Goal: Transaction & Acquisition: Purchase product/service

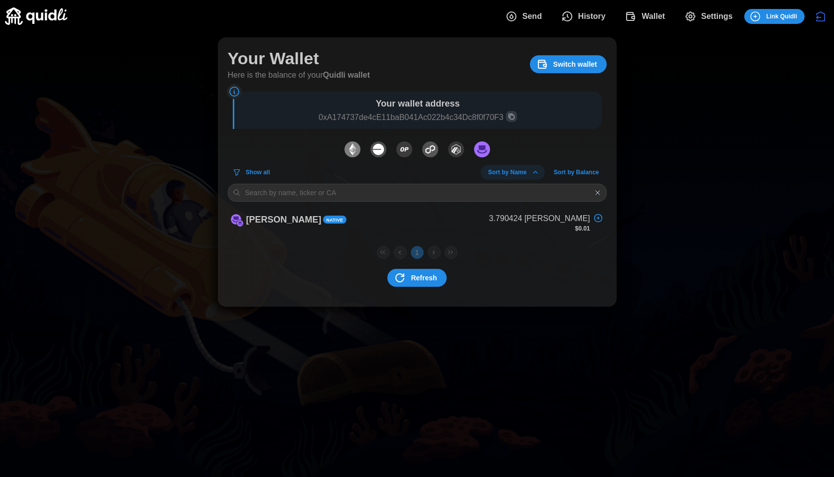
click at [542, 16] on button "Send" at bounding box center [525, 16] width 56 height 21
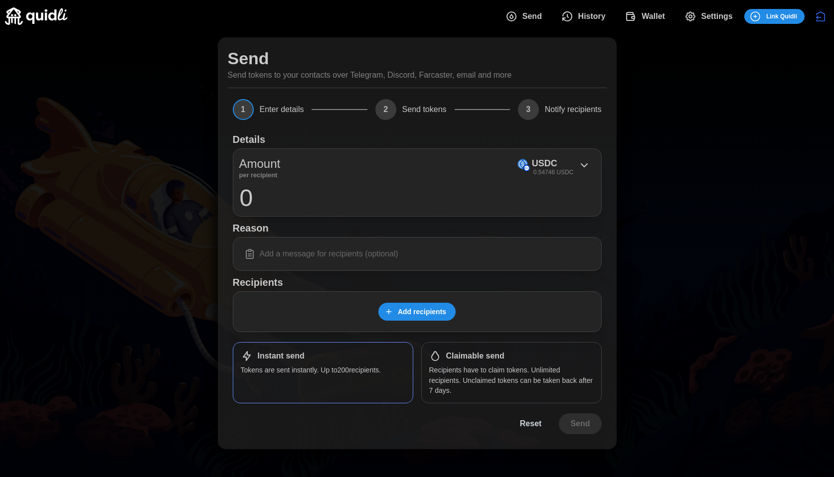
click at [404, 317] on span "Add recipients" at bounding box center [422, 311] width 48 height 17
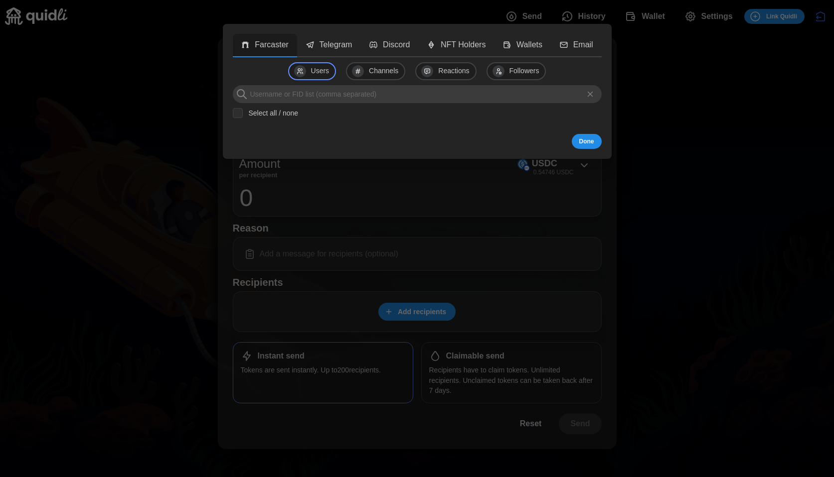
click at [419, 248] on div at bounding box center [417, 238] width 834 height 477
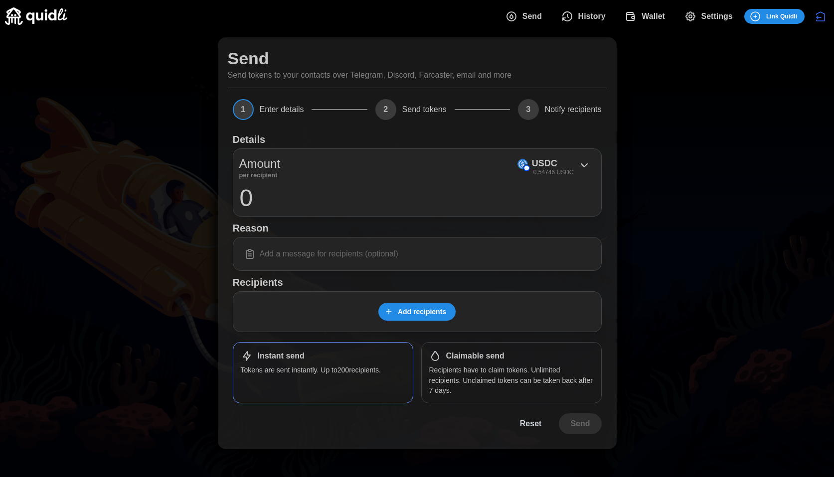
click at [552, 151] on div "Amount per recipient USDC 0.54746 USDC 0" at bounding box center [417, 182] width 369 height 68
click at [546, 174] on p "0.54746 USDC" at bounding box center [553, 172] width 40 height 8
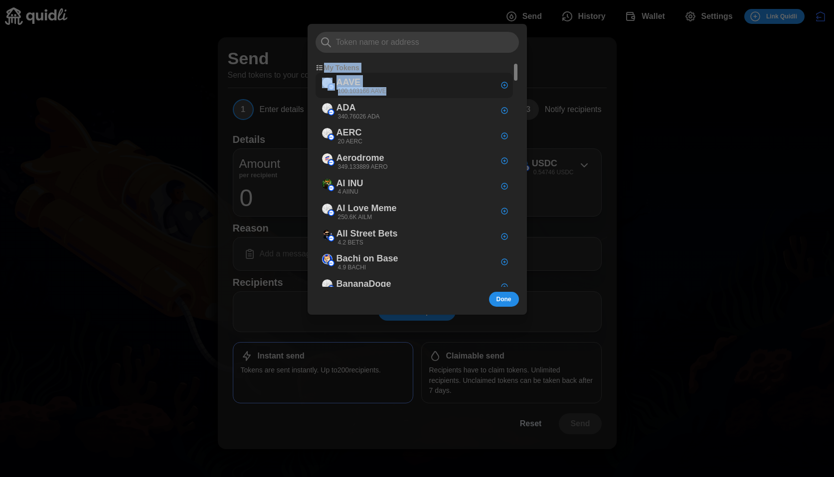
drag, startPoint x: 323, startPoint y: 65, endPoint x: 385, endPoint y: 97, distance: 69.5
click at [145, 21] on div at bounding box center [417, 238] width 834 height 477
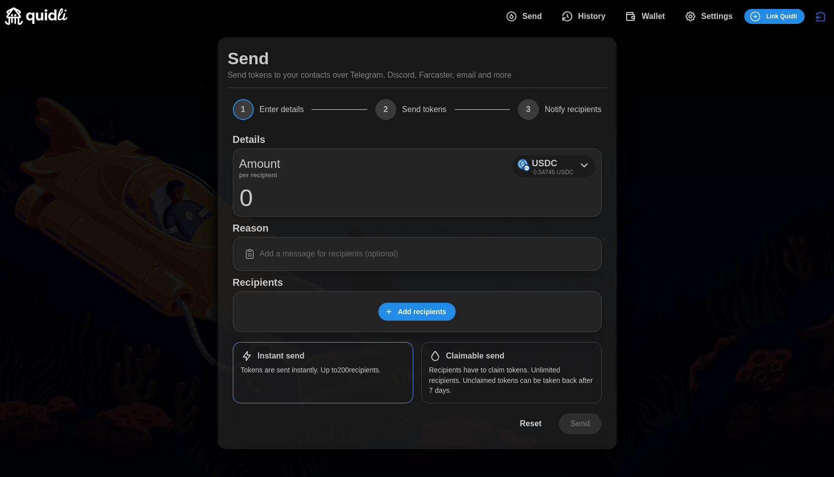
click at [565, 163] on div "USDC 0.54746 USDC" at bounding box center [553, 166] width 42 height 20
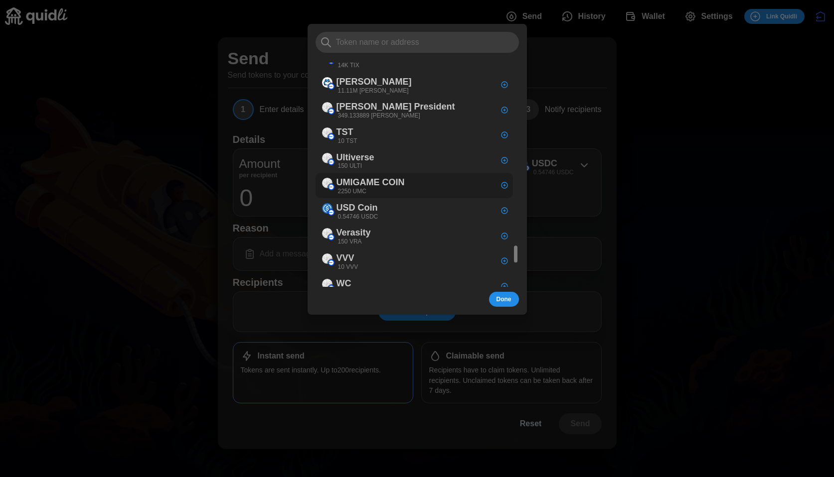
scroll to position [2766, 0]
